Goal: Task Accomplishment & Management: Manage account settings

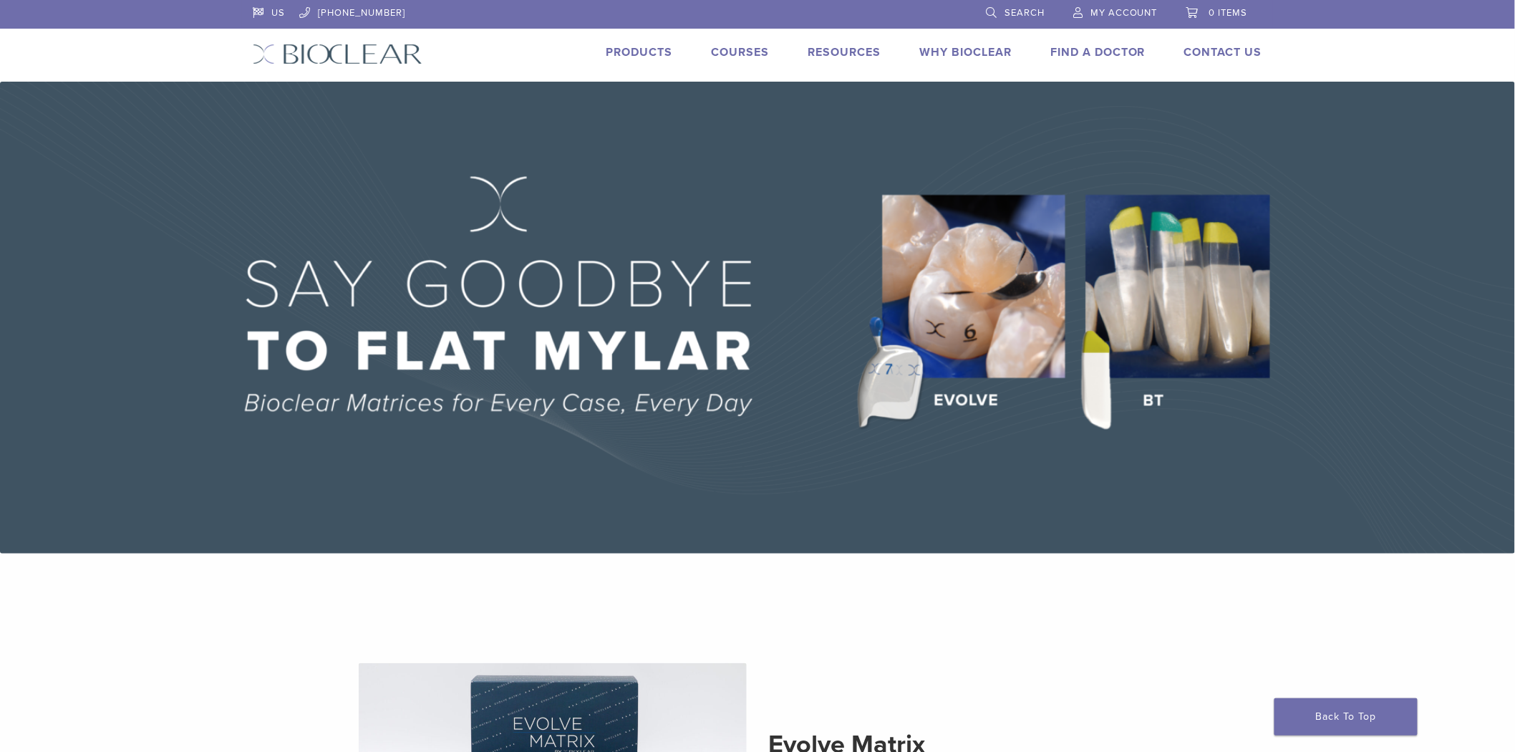
click at [1131, 18] on link "My Account" at bounding box center [1115, 10] width 84 height 21
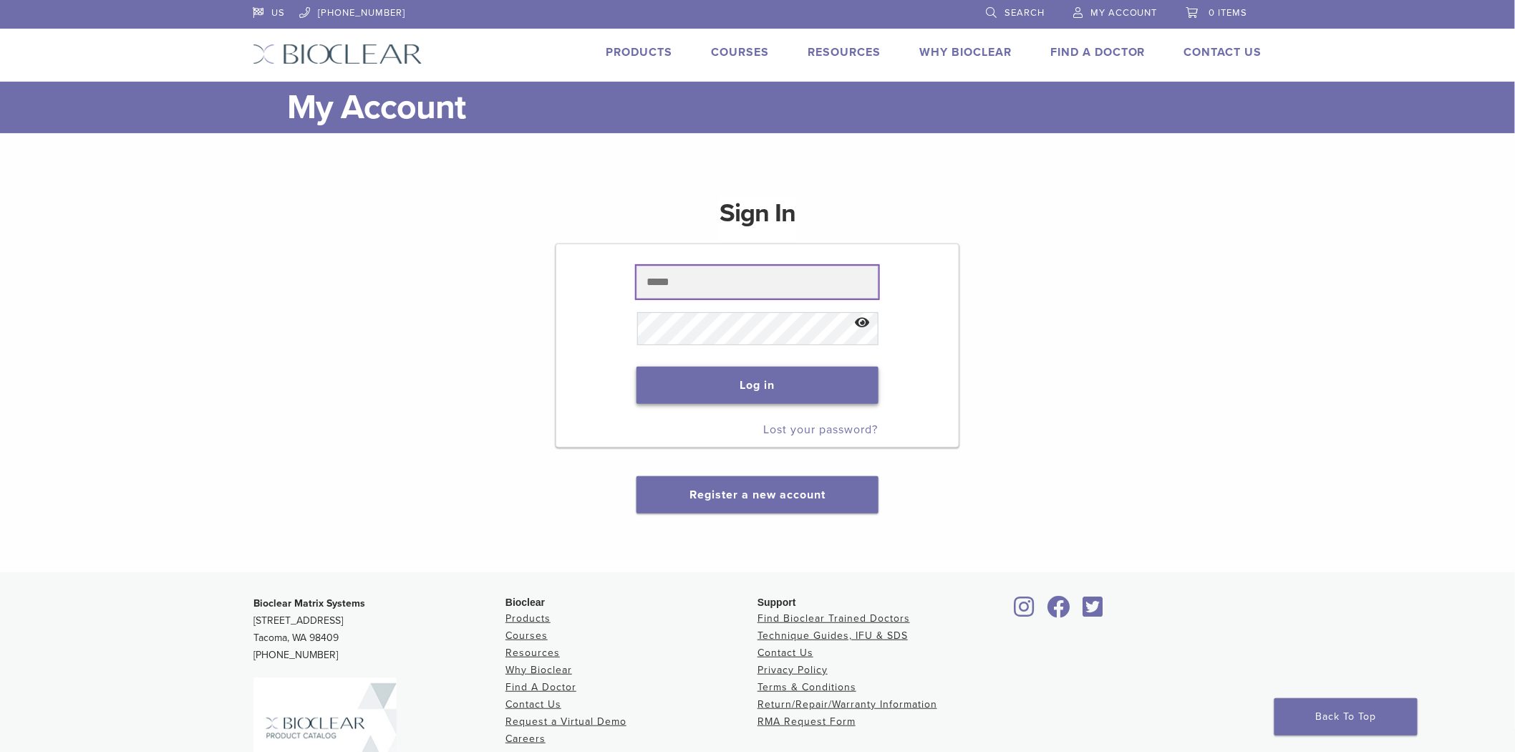
type input "**********"
click at [784, 382] on button "Log in" at bounding box center [756, 385] width 241 height 37
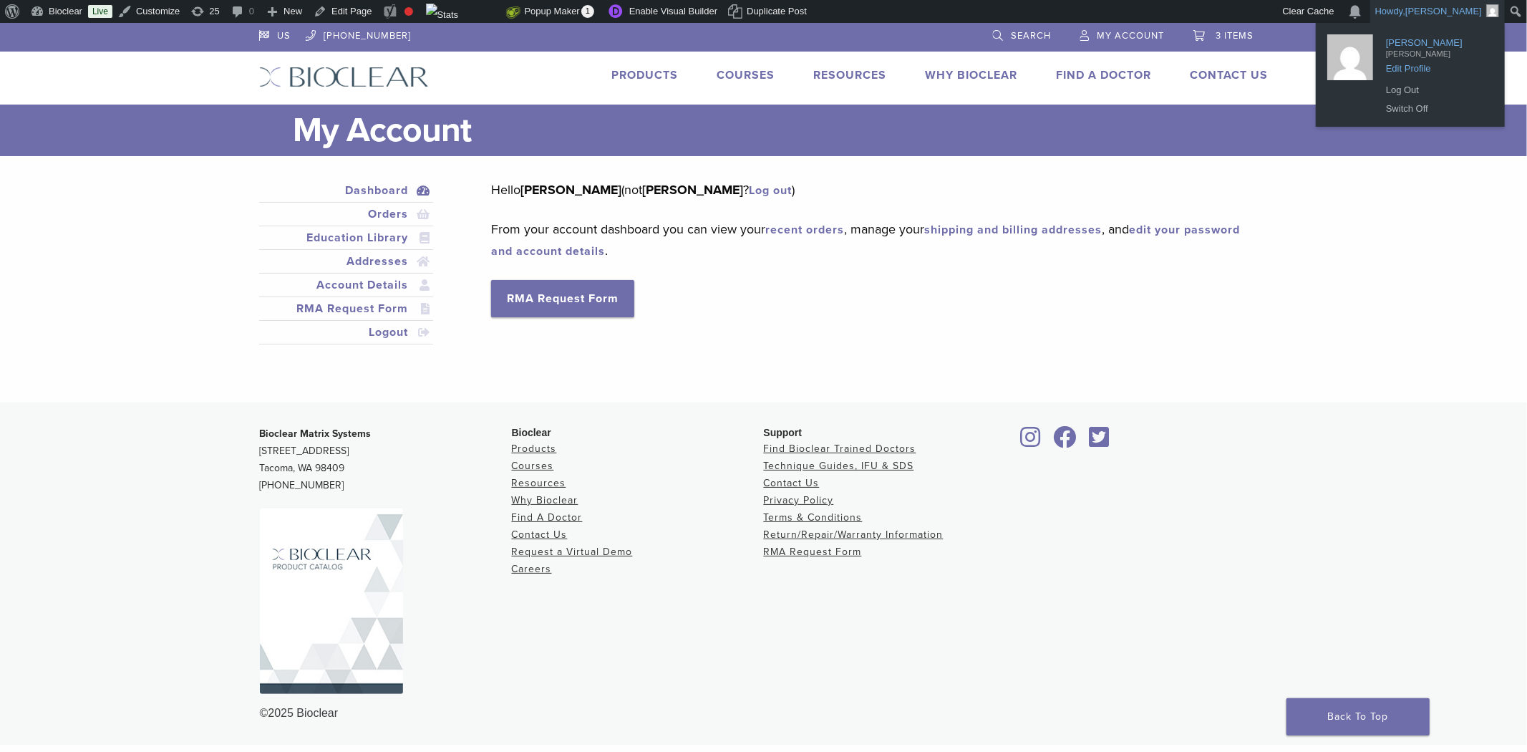
click at [1405, 60] on span "Edit Profile" at bounding box center [1436, 63] width 100 height 13
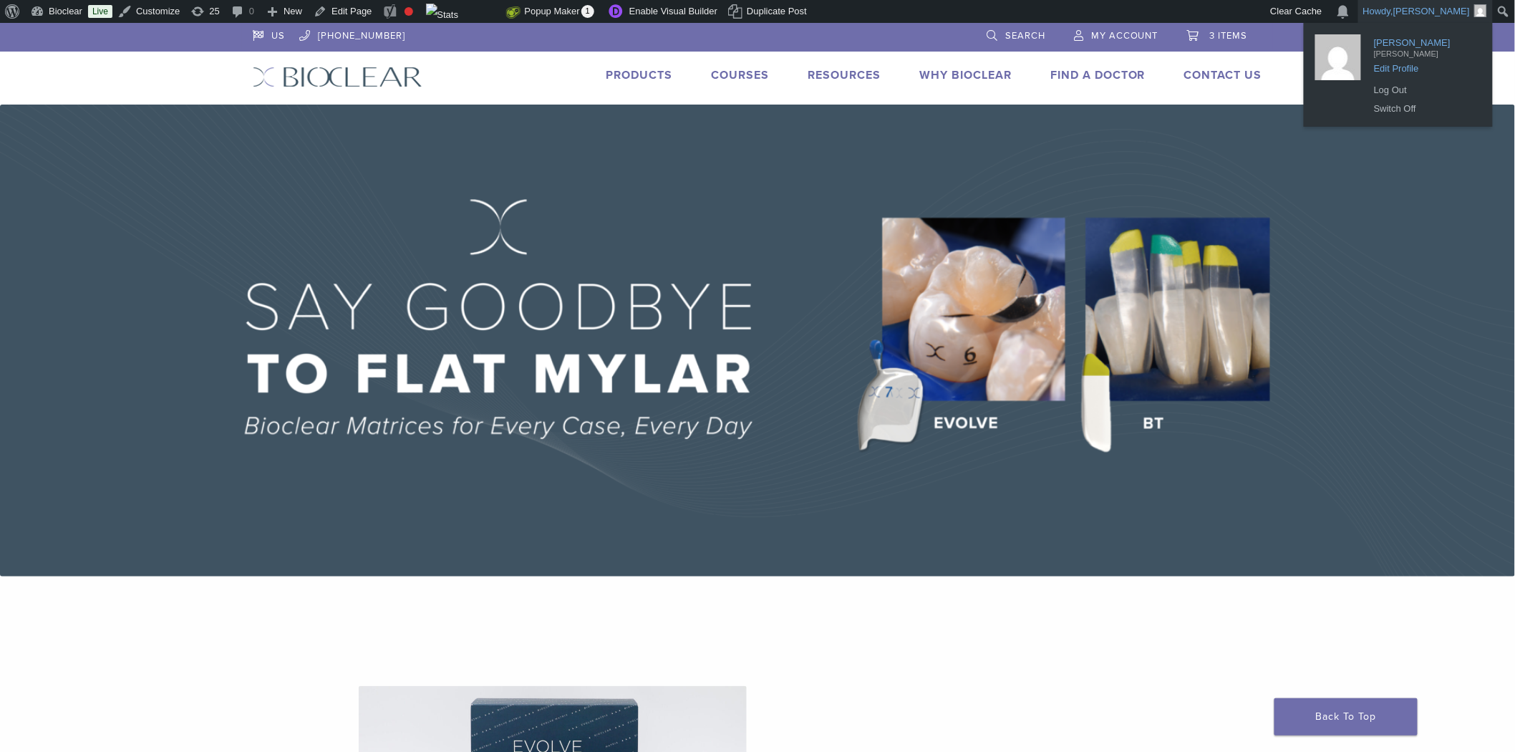
drag, startPoint x: 1412, startPoint y: 61, endPoint x: 1405, endPoint y: 64, distance: 7.4
click at [1412, 62] on span "Edit Profile" at bounding box center [1424, 63] width 100 height 13
